Goal: Register for event/course

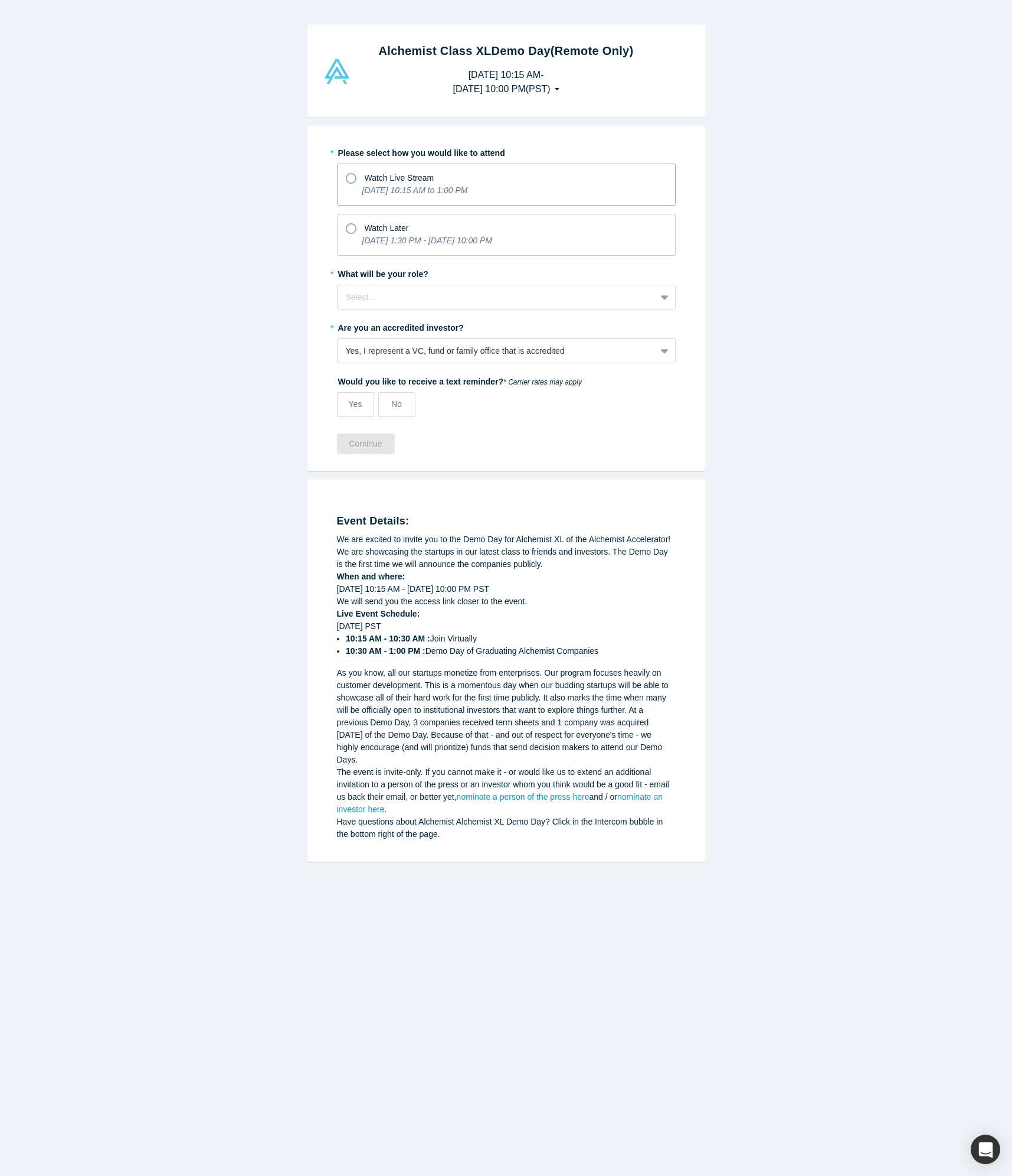
click at [350, 177] on icon at bounding box center [351, 178] width 10 height 10
click at [0, 0] on input "Watch Live Stream [DATE] 10:15 AM to 1:00 PM" at bounding box center [0, 0] width 0 height 0
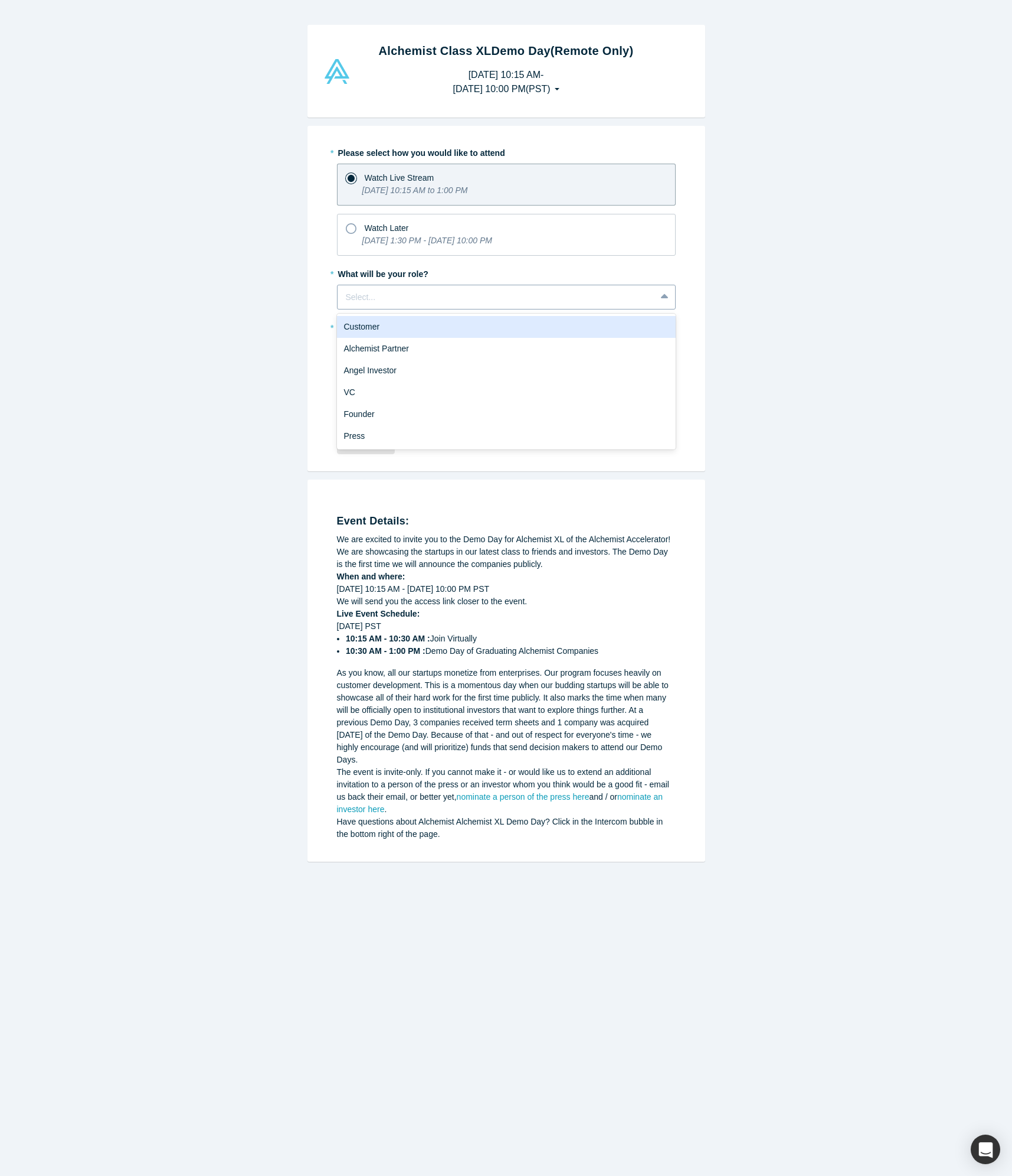
click at [635, 292] on div at bounding box center [496, 297] width 302 height 15
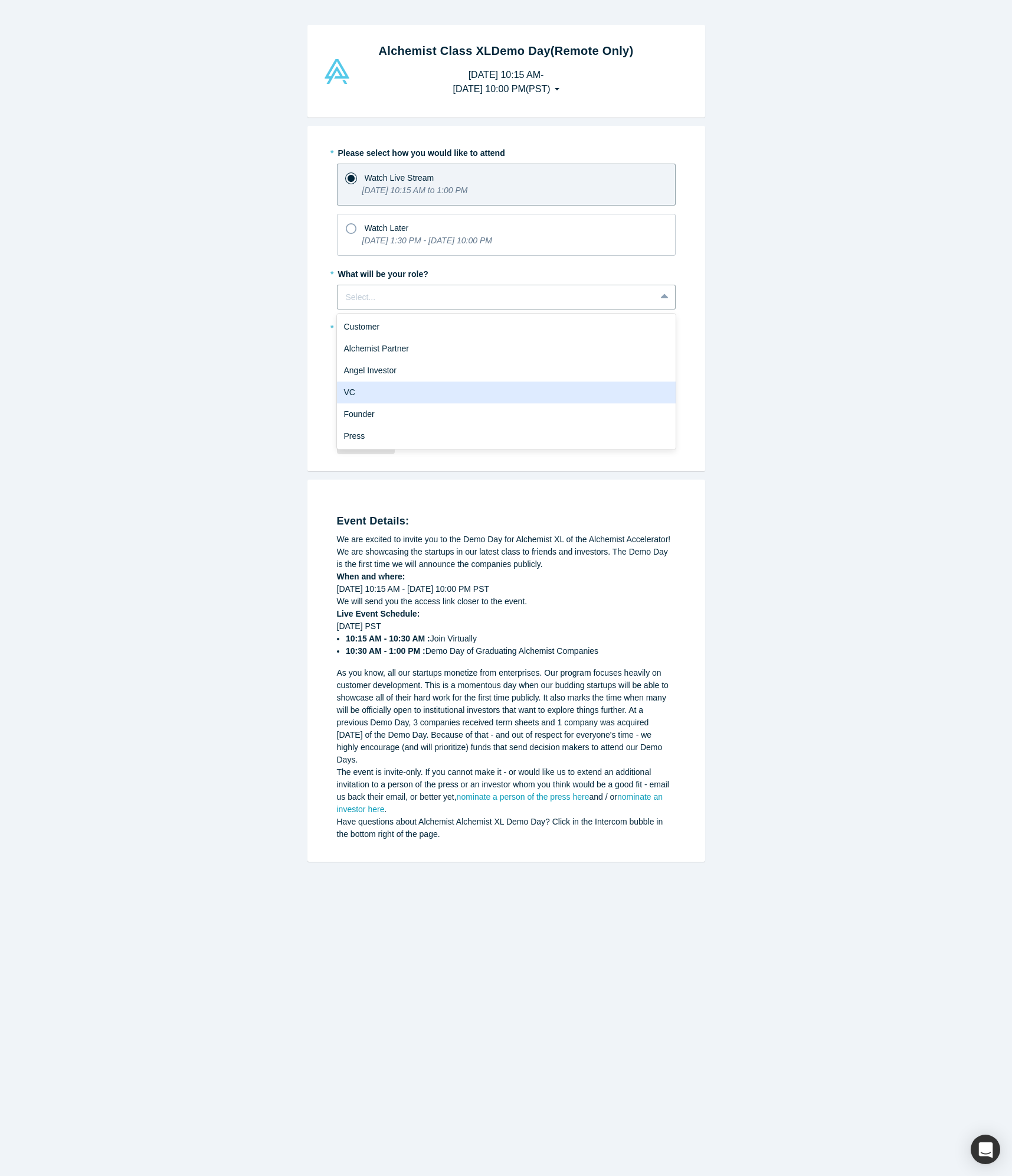
click at [377, 391] on div "VC" at bounding box center [507, 392] width 339 height 22
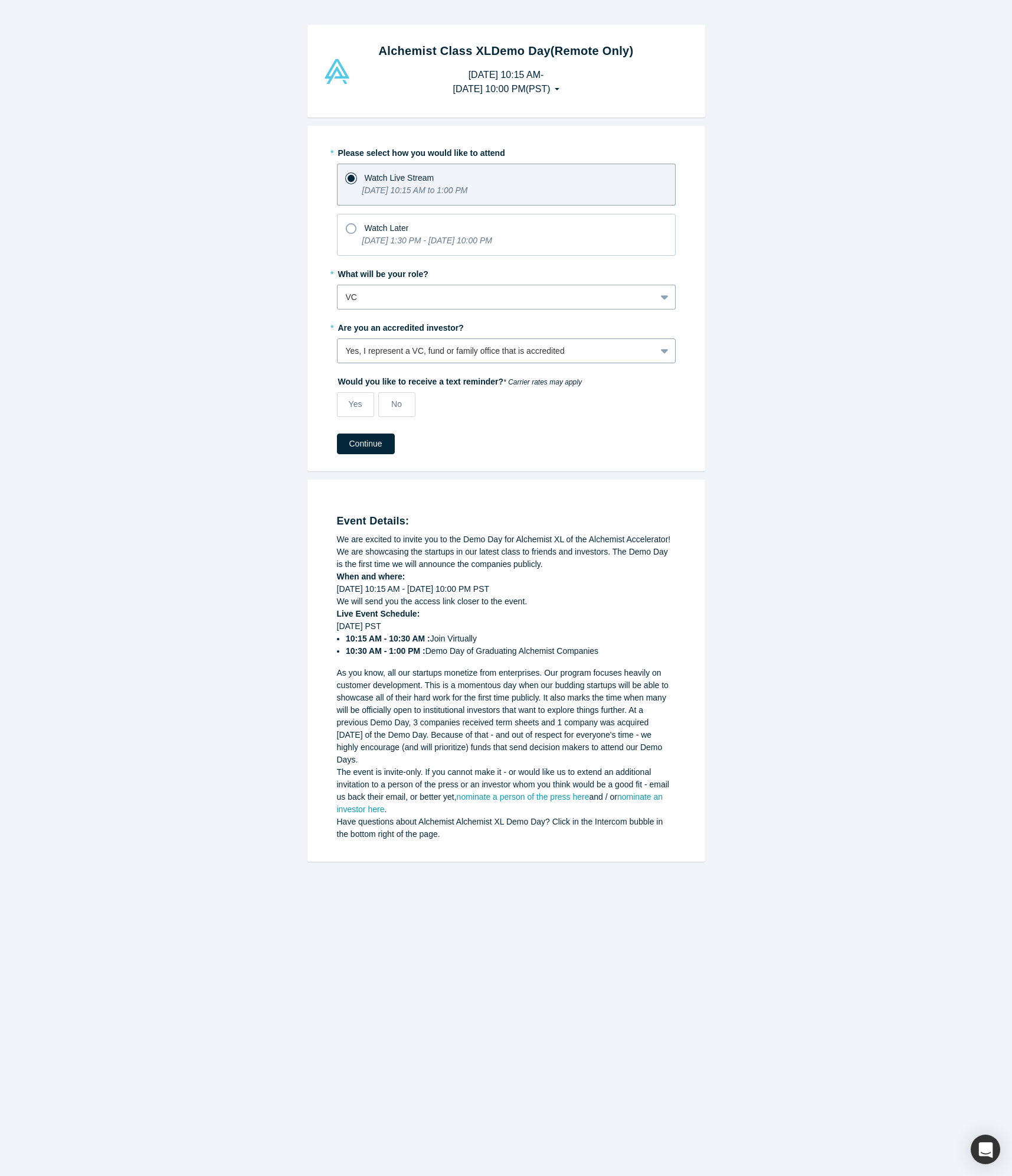
click at [657, 356] on div at bounding box center [666, 351] width 19 height 21
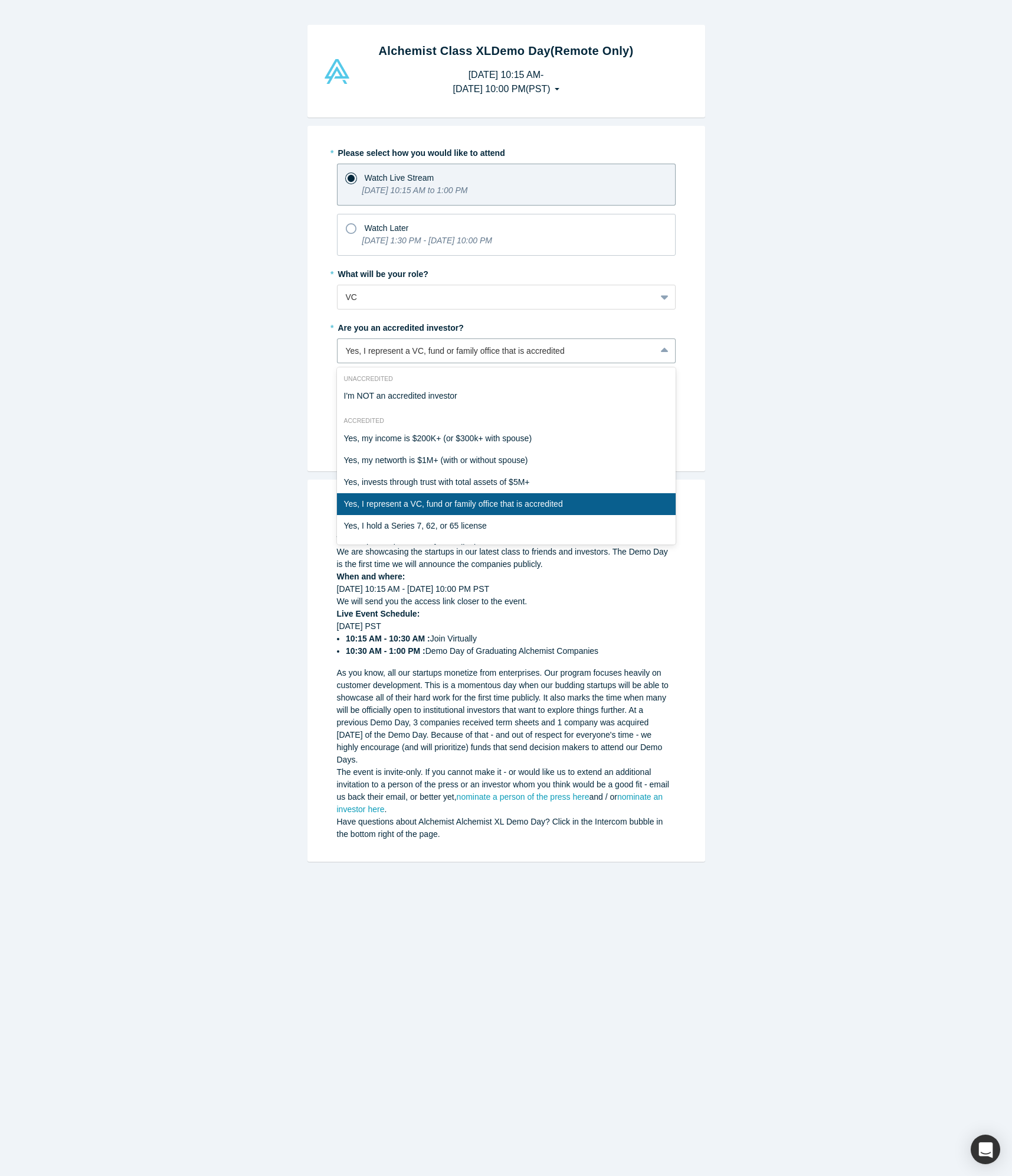
click at [481, 498] on div "Yes, I represent a VC, fund or family office that is accredited" at bounding box center [507, 504] width 339 height 22
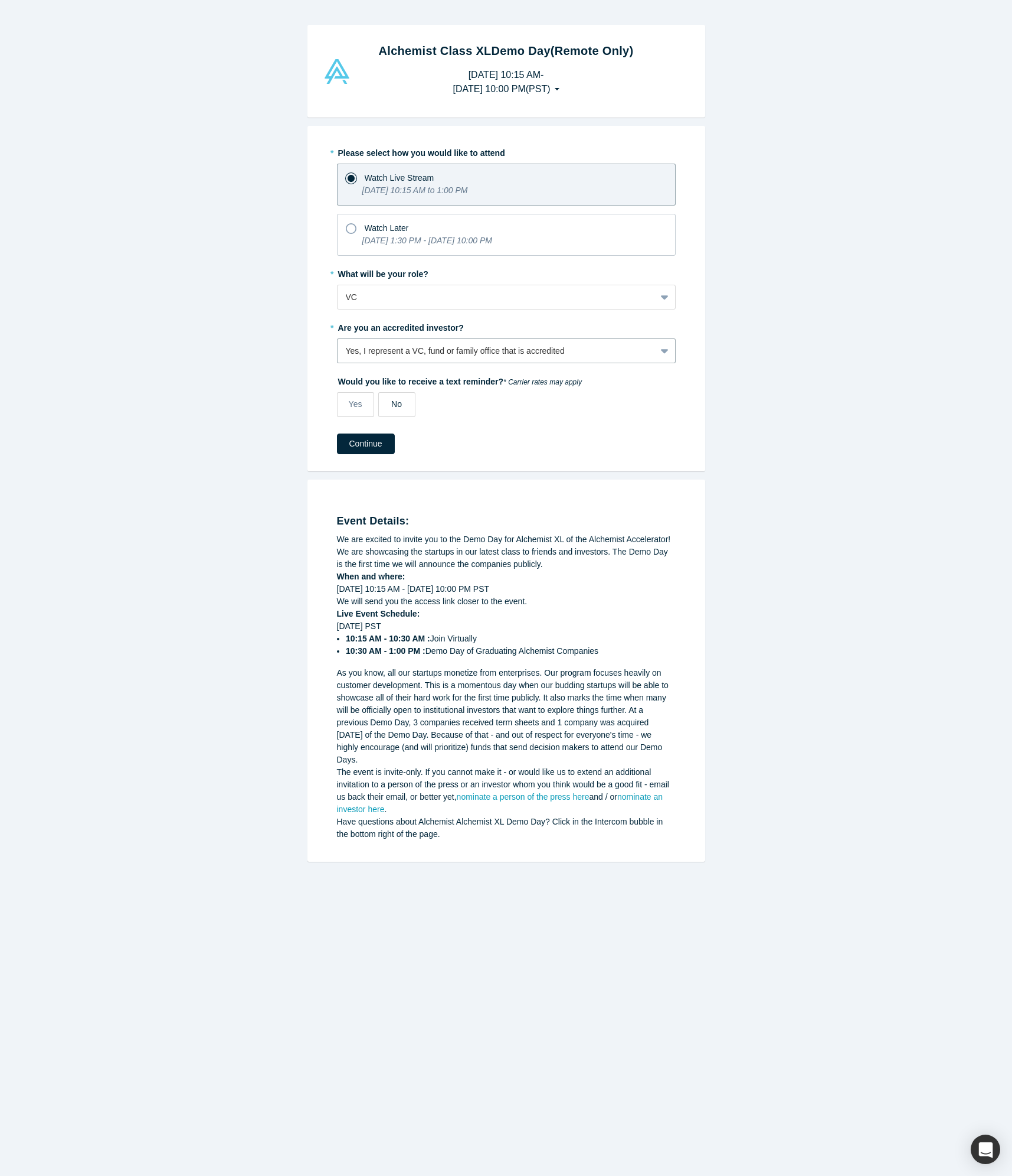
drag, startPoint x: 397, startPoint y: 398, endPoint x: 405, endPoint y: 397, distance: 8.1
click at [398, 400] on span "No" at bounding box center [397, 404] width 10 height 10
click at [0, 0] on input "No" at bounding box center [0, 0] width 0 height 0
click at [370, 442] on button "Continue" at bounding box center [366, 444] width 58 height 21
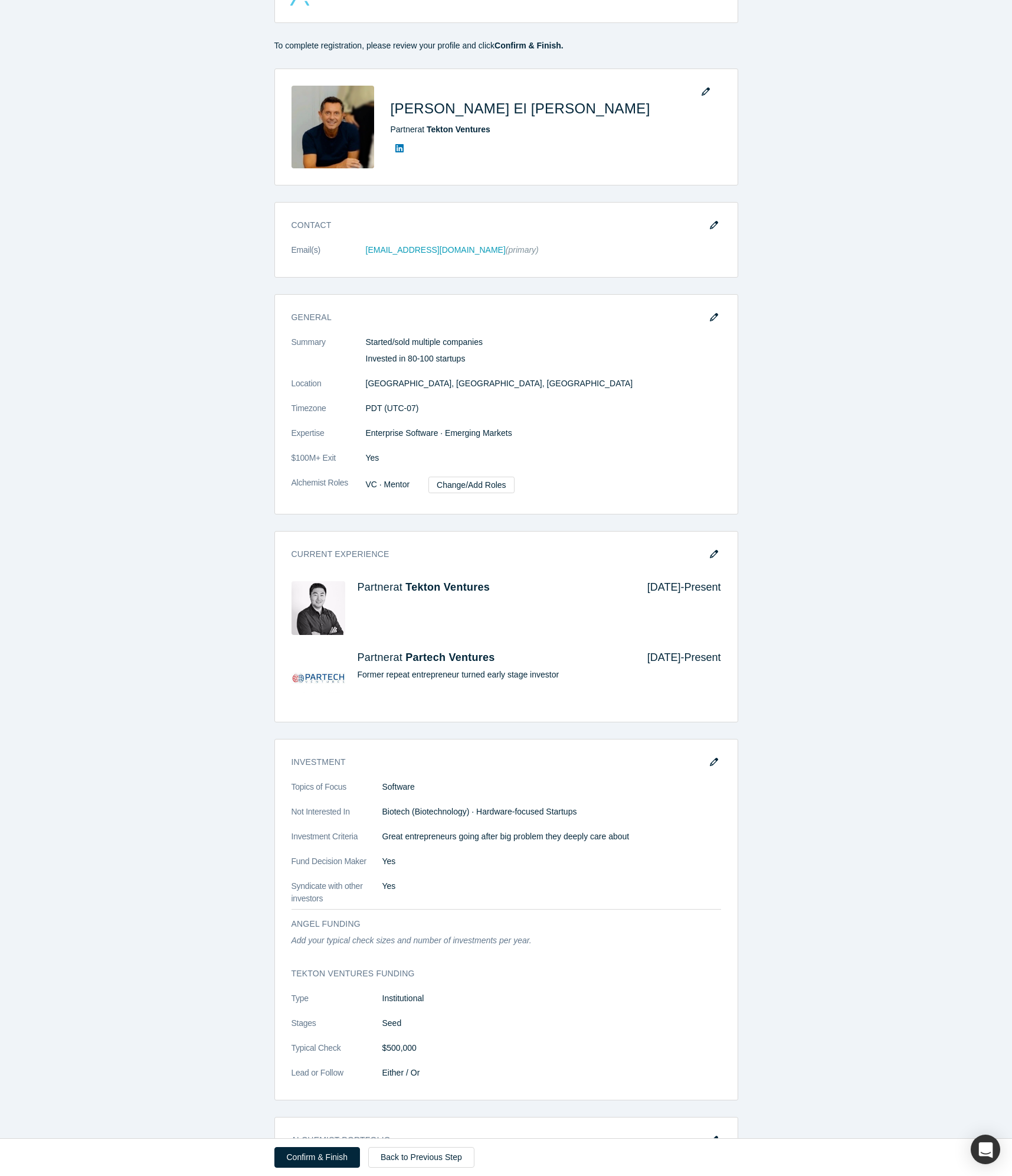
scroll to position [48, 0]
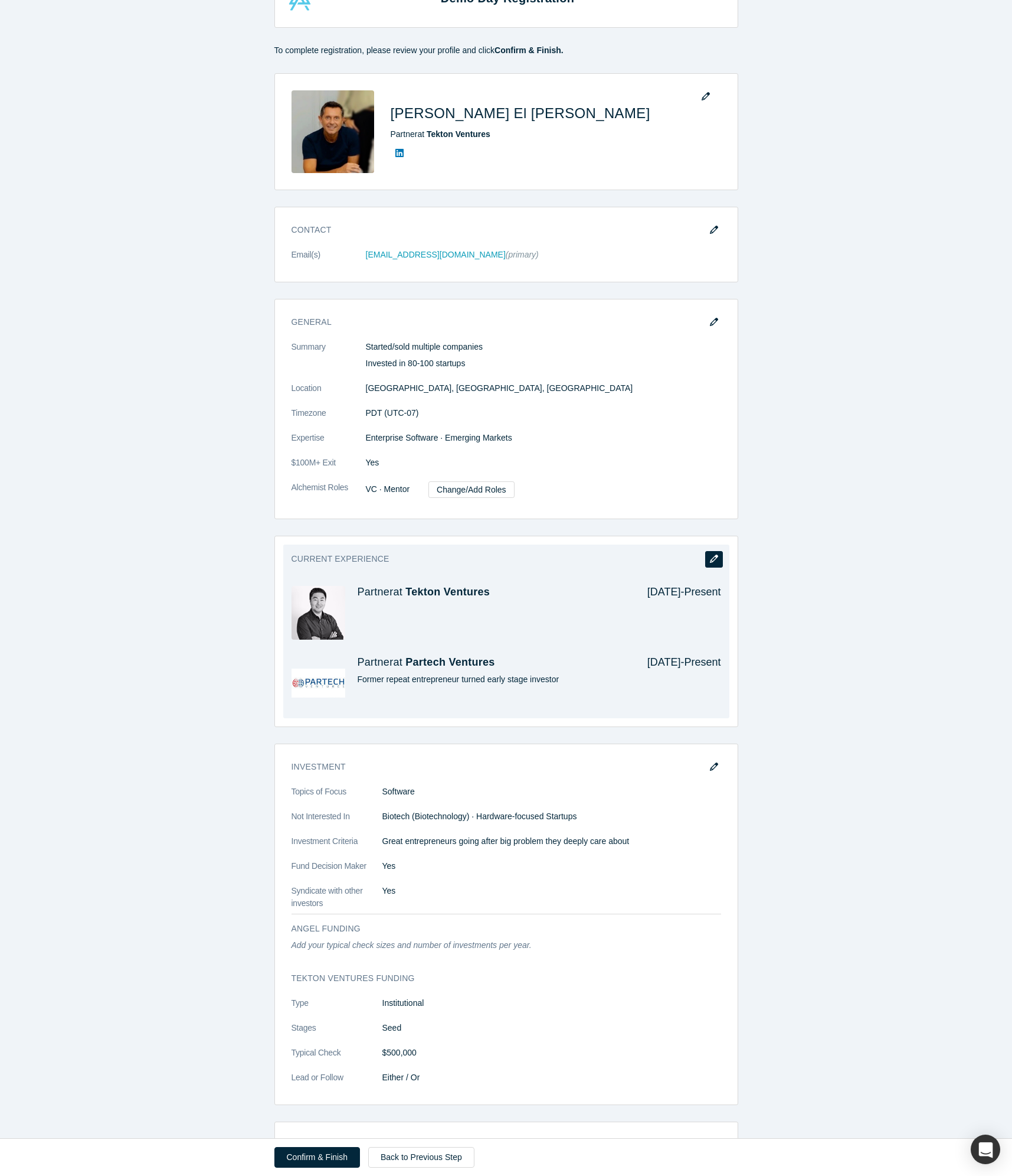
click at [718, 561] on button "button" at bounding box center [714, 559] width 17 height 17
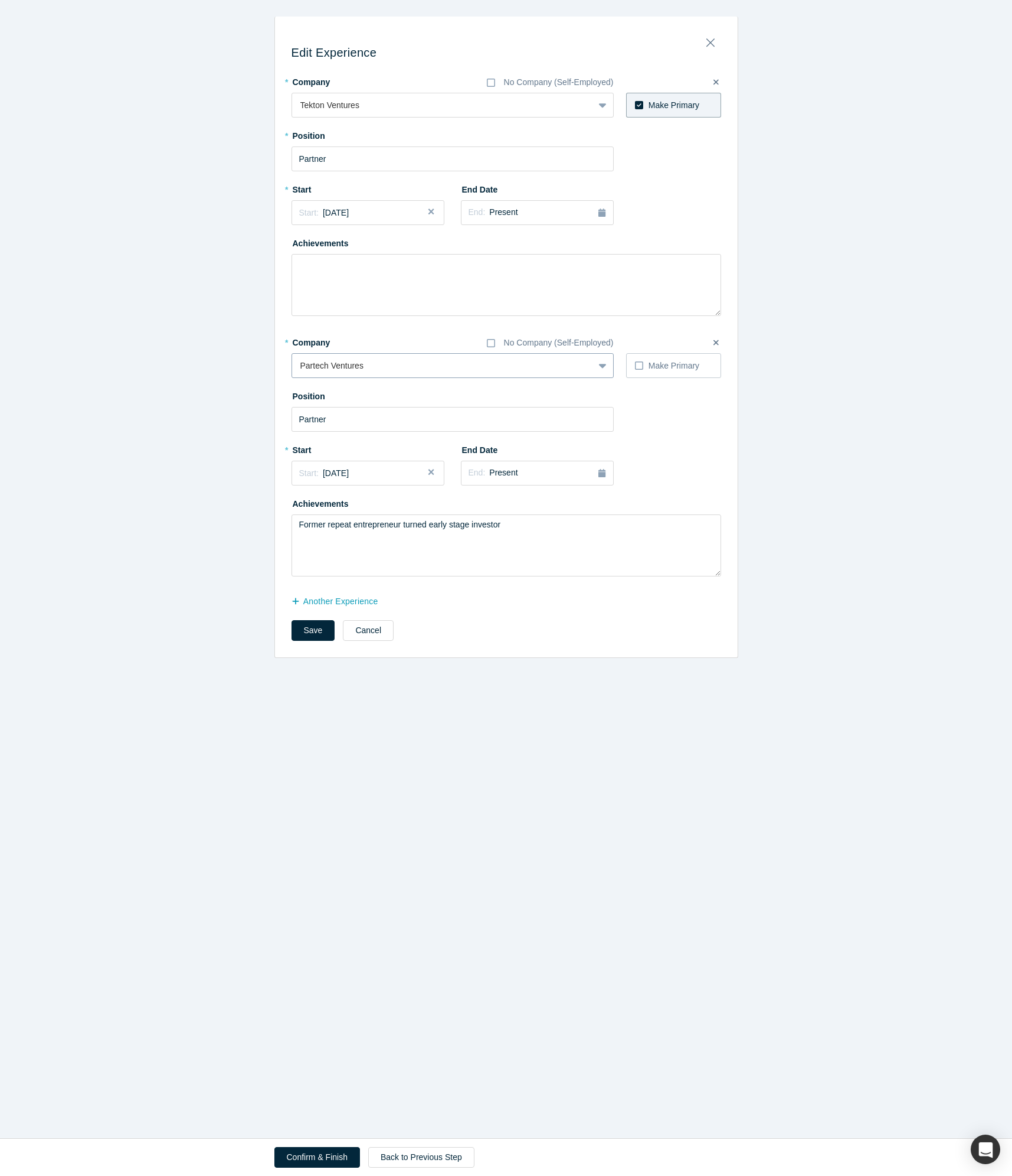
click at [378, 360] on div at bounding box center [443, 365] width 285 height 15
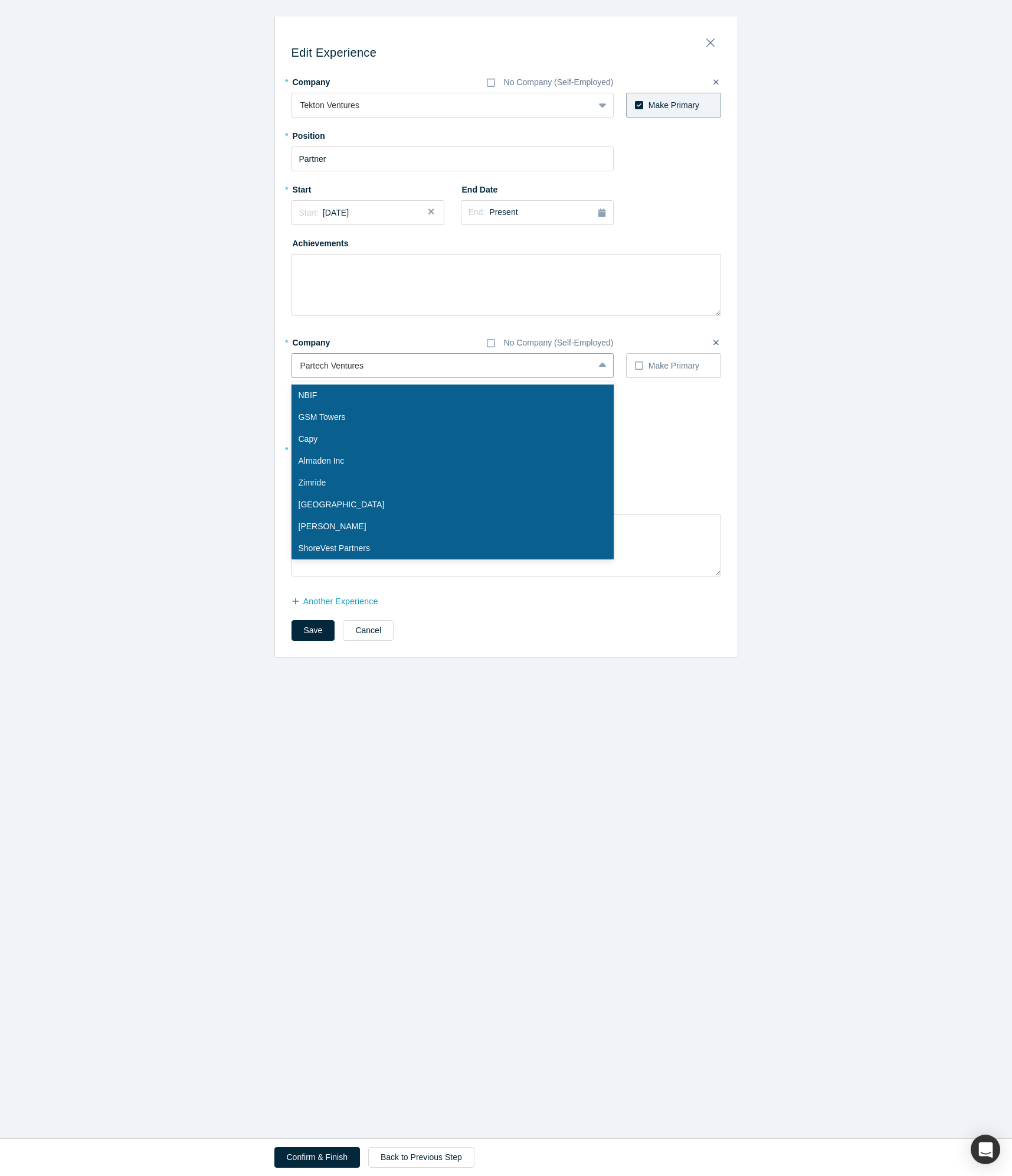
click at [373, 361] on div at bounding box center [443, 365] width 285 height 15
click at [376, 361] on div at bounding box center [443, 365] width 285 height 15
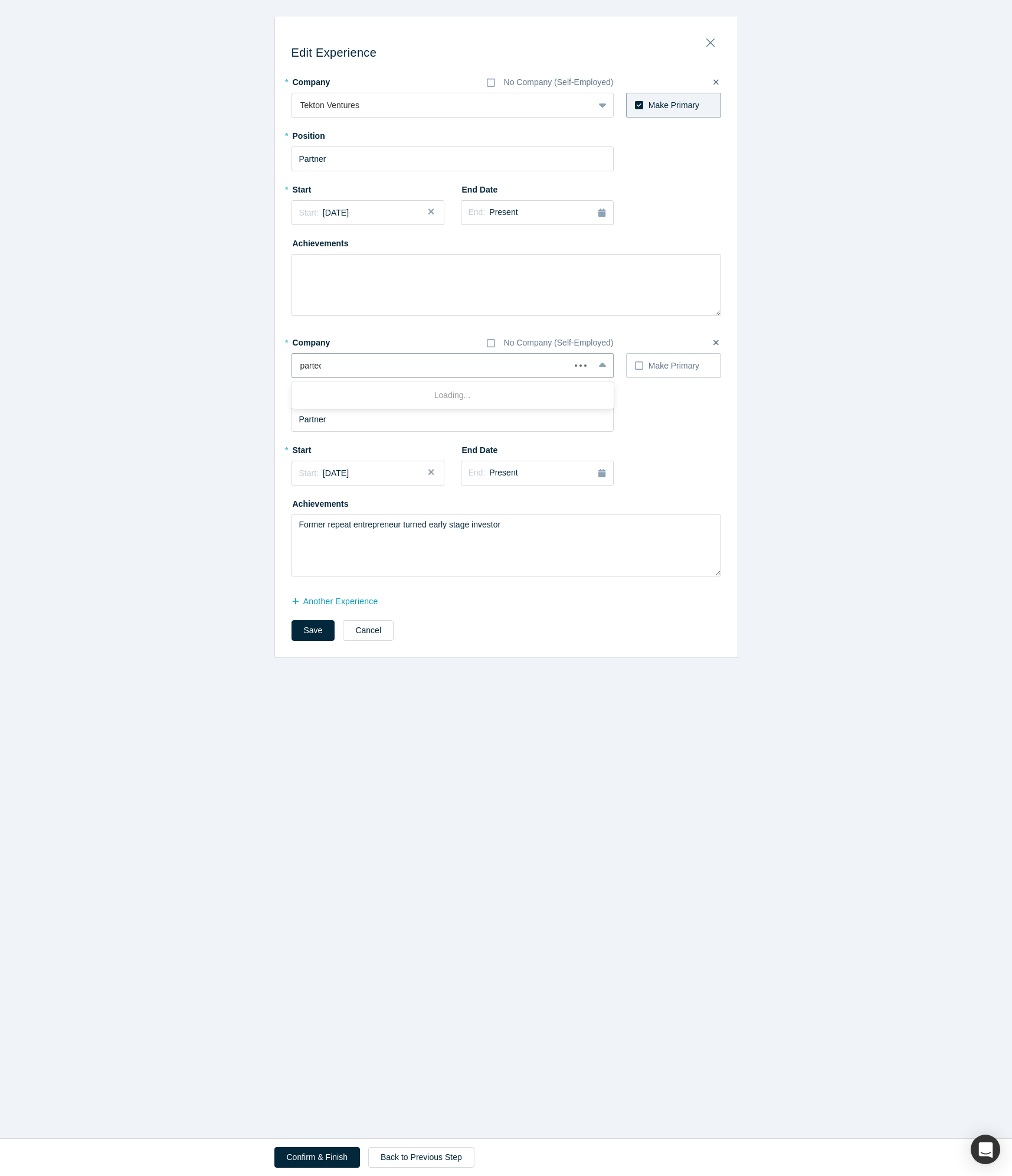
type input "partech"
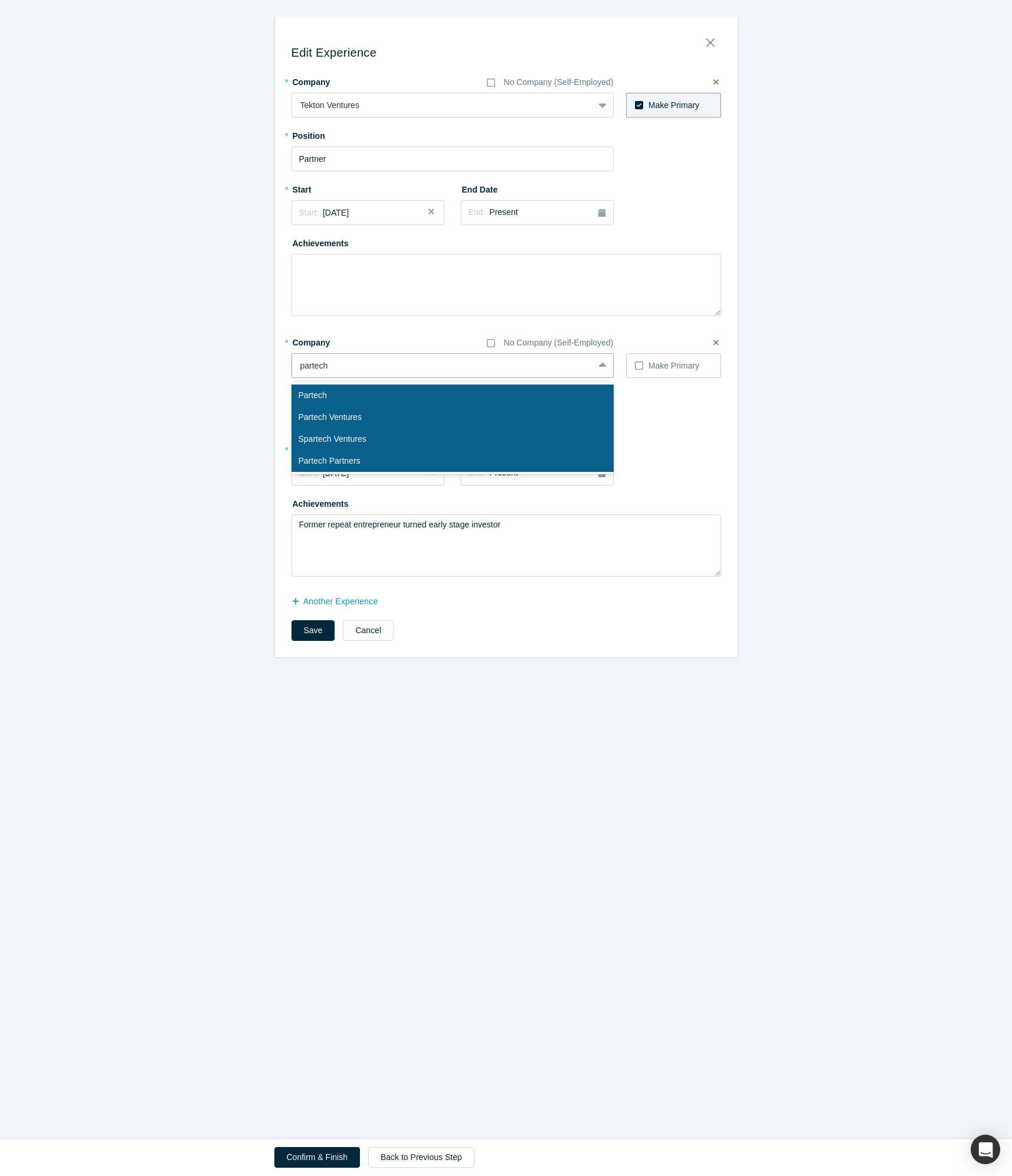
click at [331, 391] on div "Partech" at bounding box center [453, 395] width 322 height 22
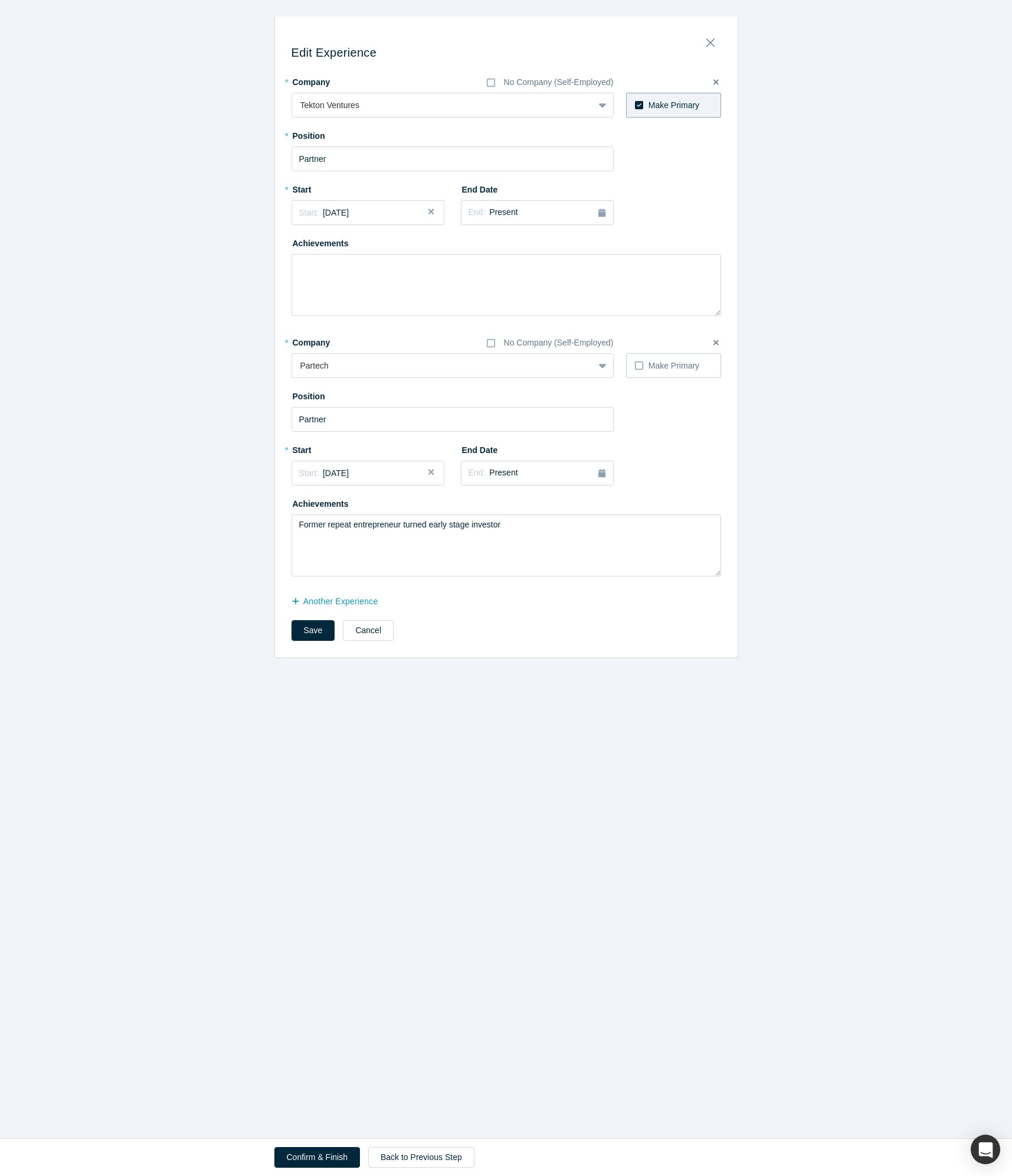
click at [720, 340] on label at bounding box center [716, 343] width 22 height 29
click at [0, 0] on input "checkbox" at bounding box center [0, 0] width 0 height 0
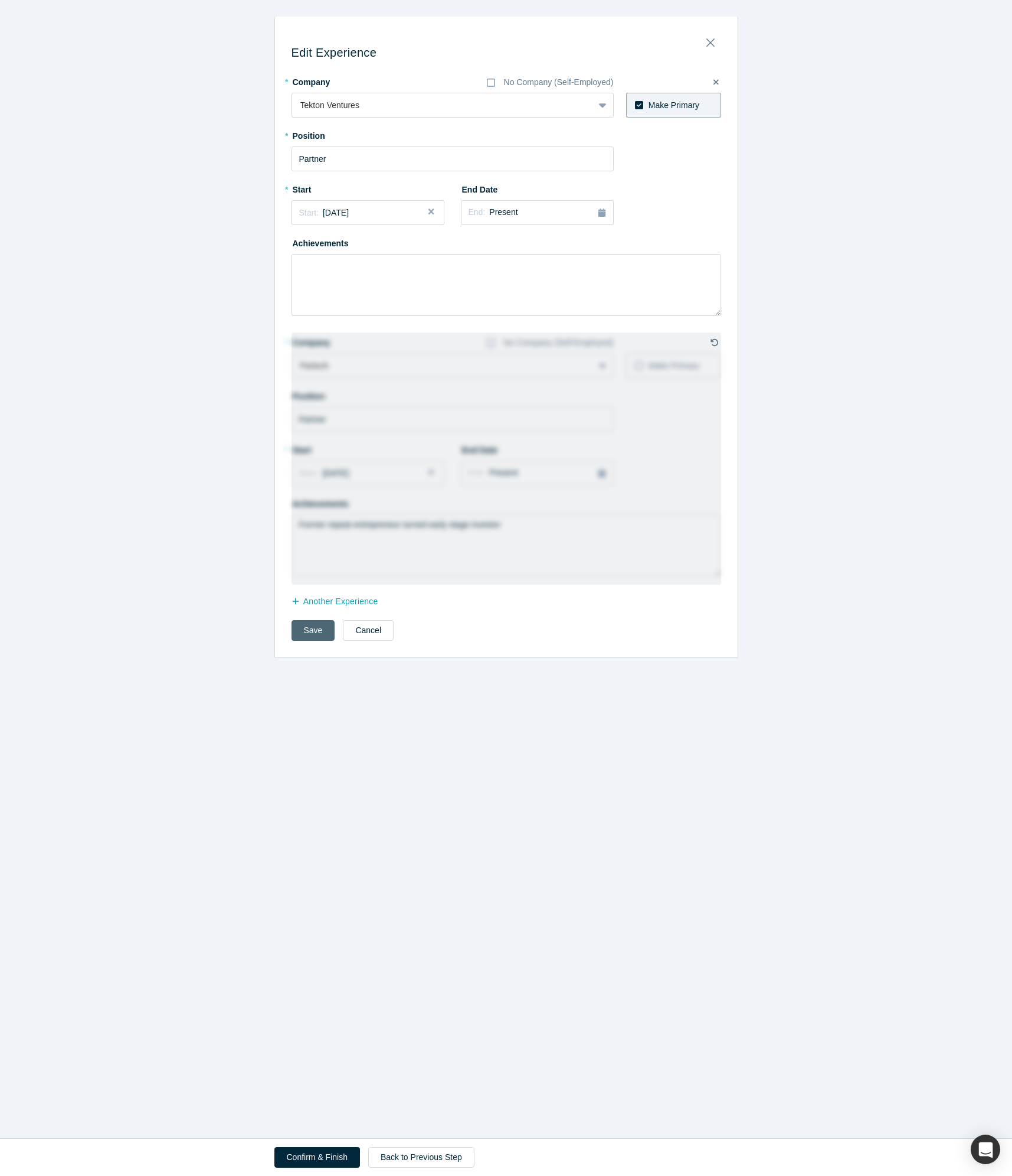
click at [316, 630] on button "Save" at bounding box center [314, 630] width 44 height 21
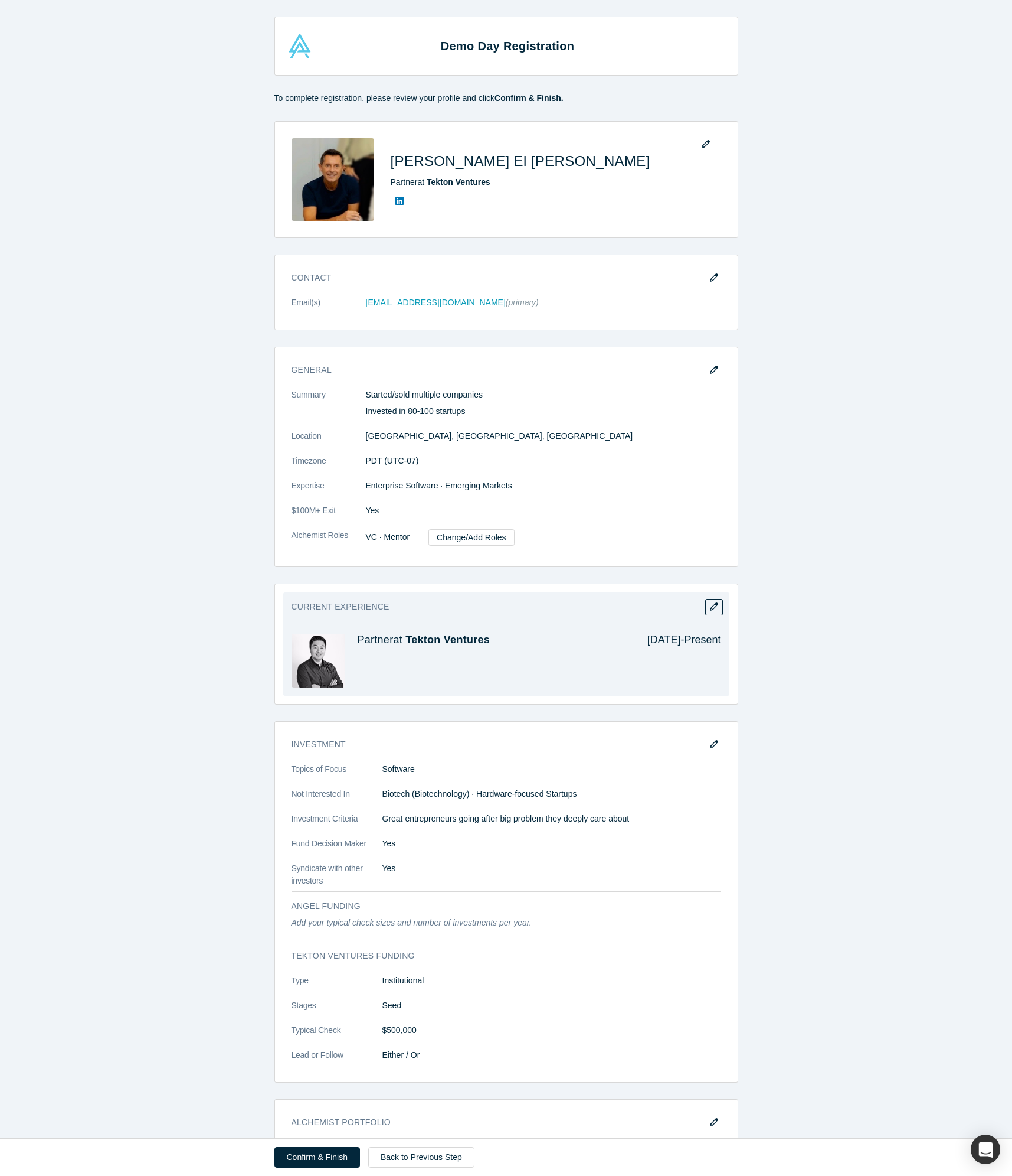
drag, startPoint x: 330, startPoint y: 648, endPoint x: 345, endPoint y: 644, distance: 15.5
click at [330, 648] on img at bounding box center [318, 660] width 53 height 53
click at [376, 640] on h4 "Partner at Tekton Ventures" at bounding box center [494, 640] width 274 height 13
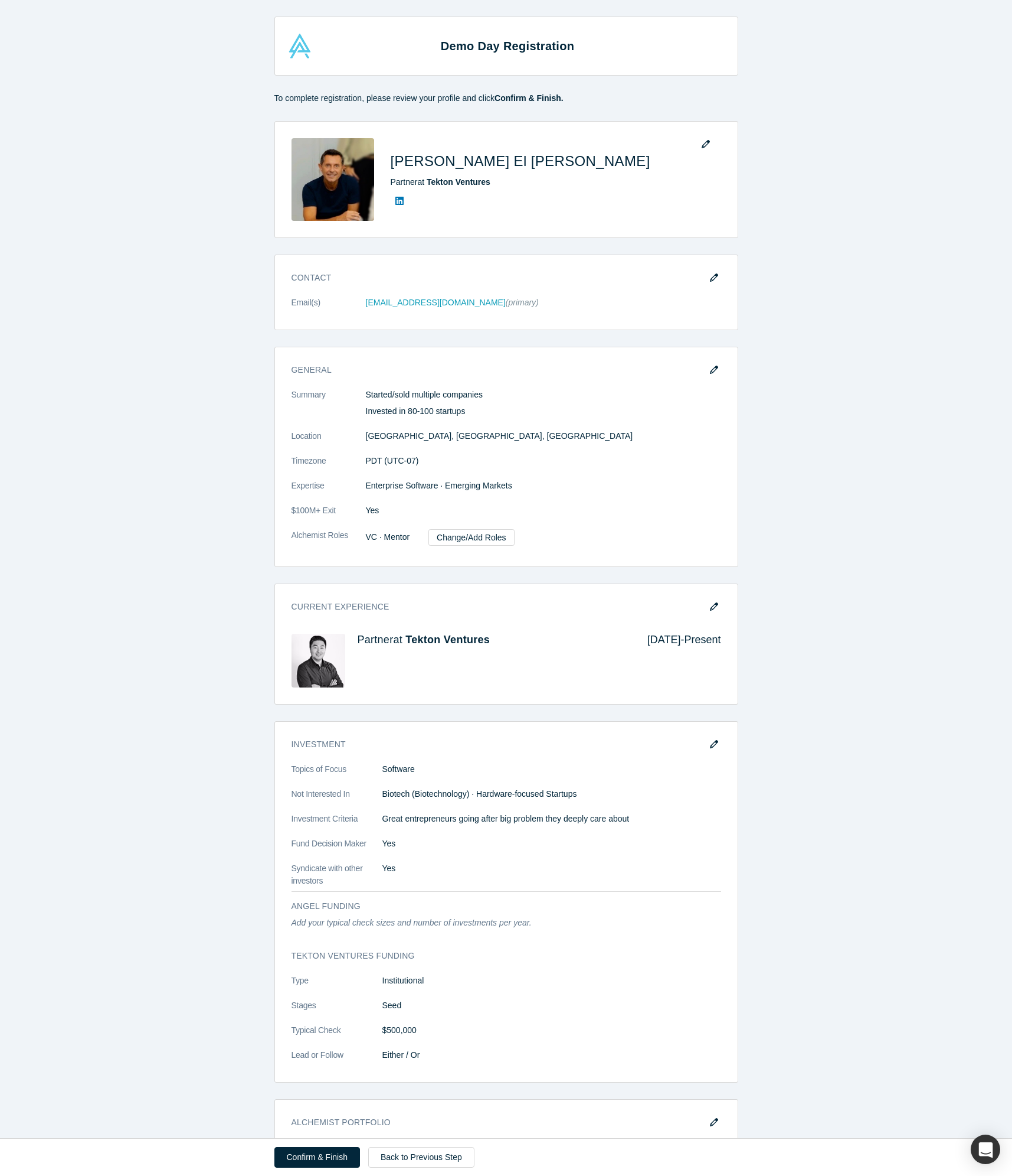
click at [719, 603] on button "button" at bounding box center [714, 607] width 17 height 17
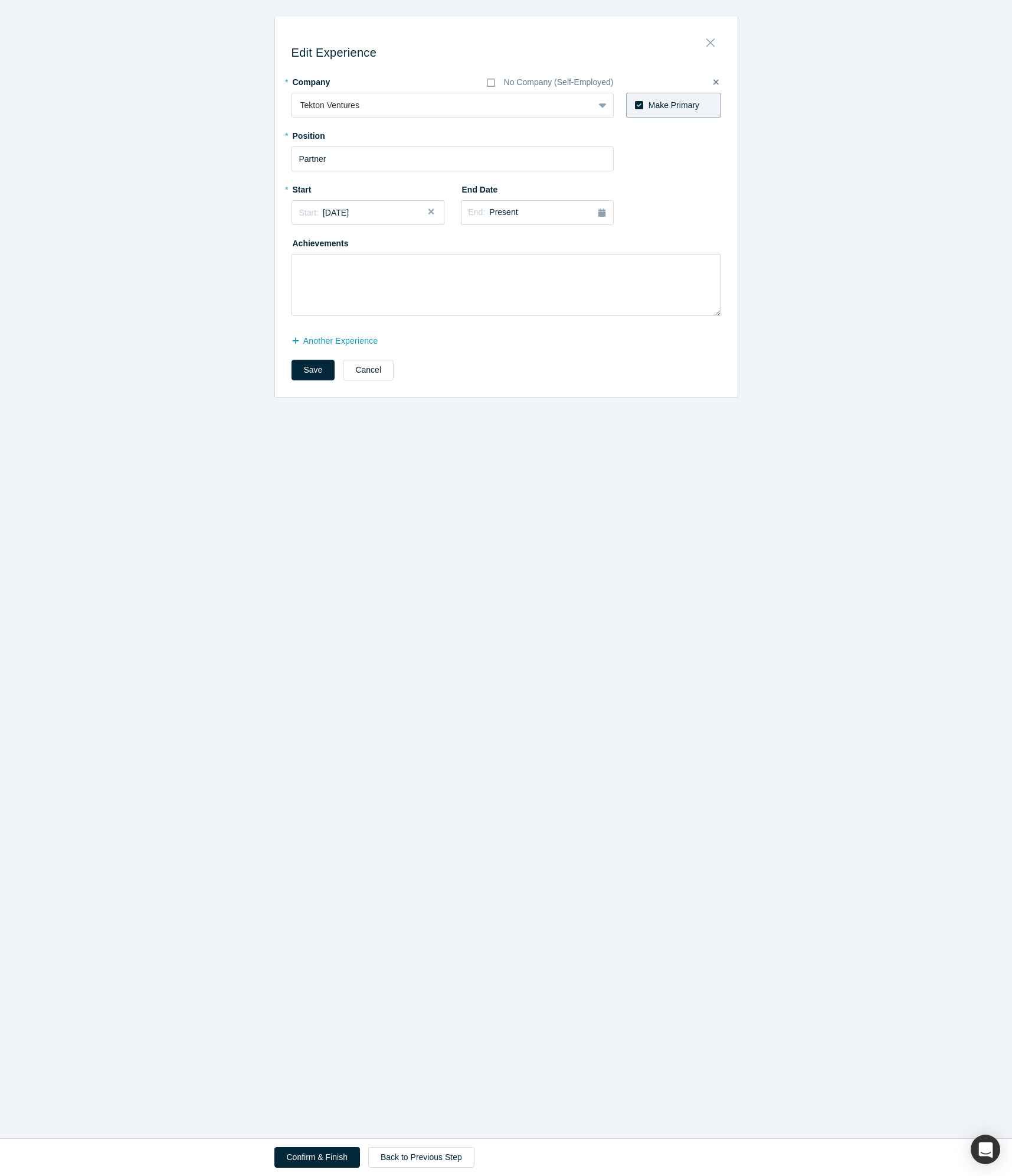
click at [712, 46] on icon "Close" at bounding box center [710, 42] width 8 height 13
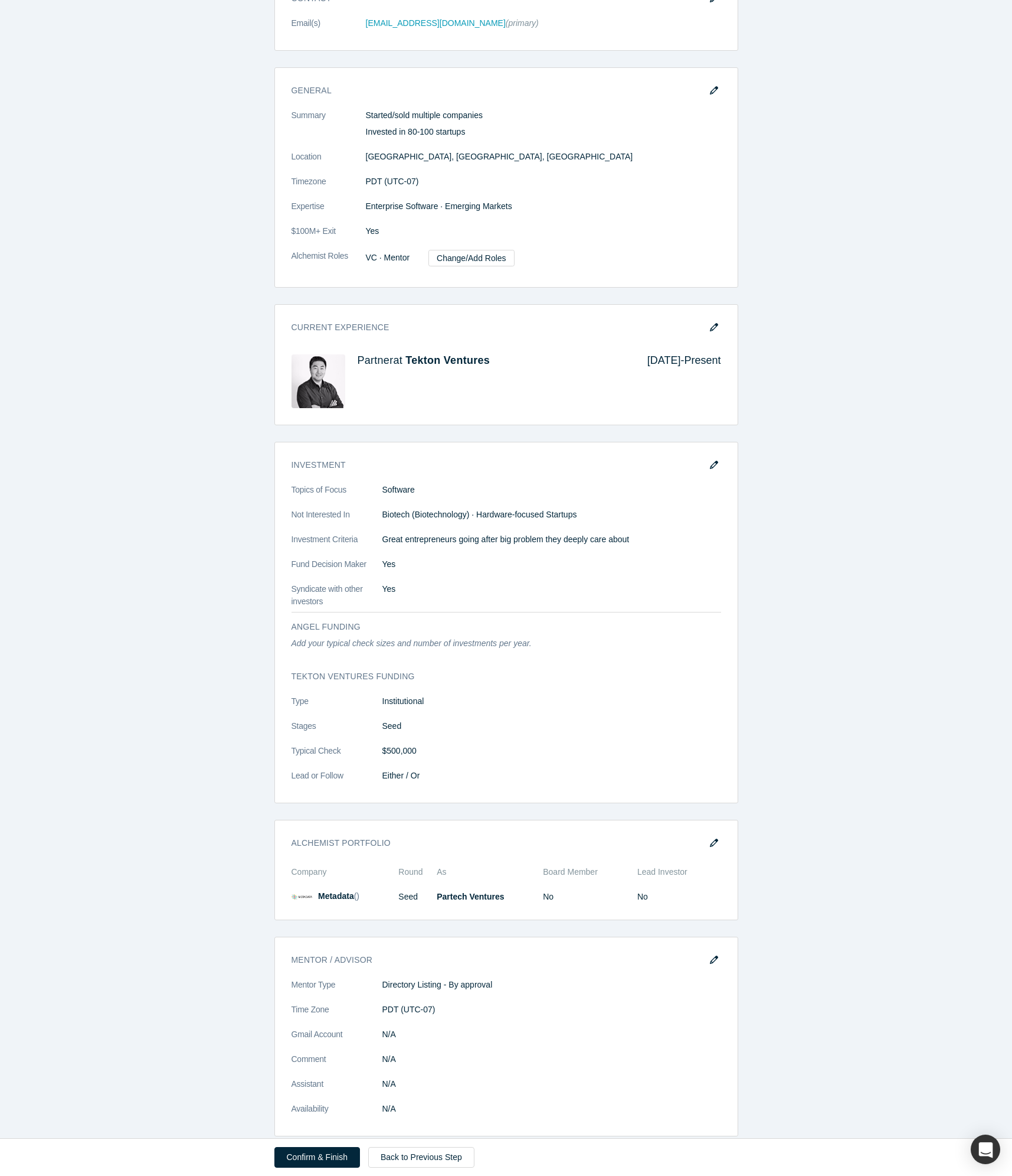
scroll to position [289, 0]
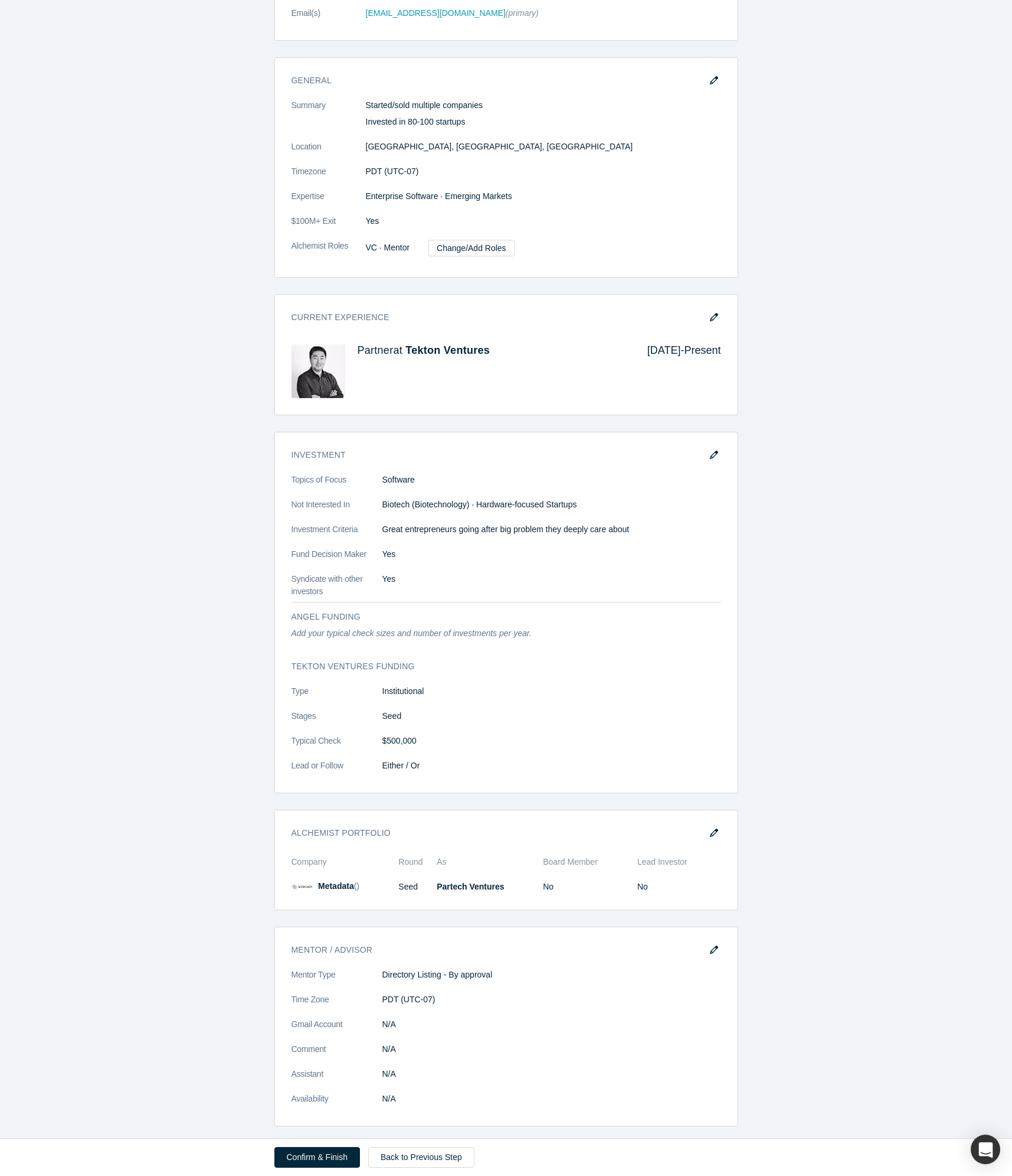
click at [322, 1159] on button "Confirm & Finish" at bounding box center [317, 1158] width 86 height 21
